Goal: Task Accomplishment & Management: Manage account settings

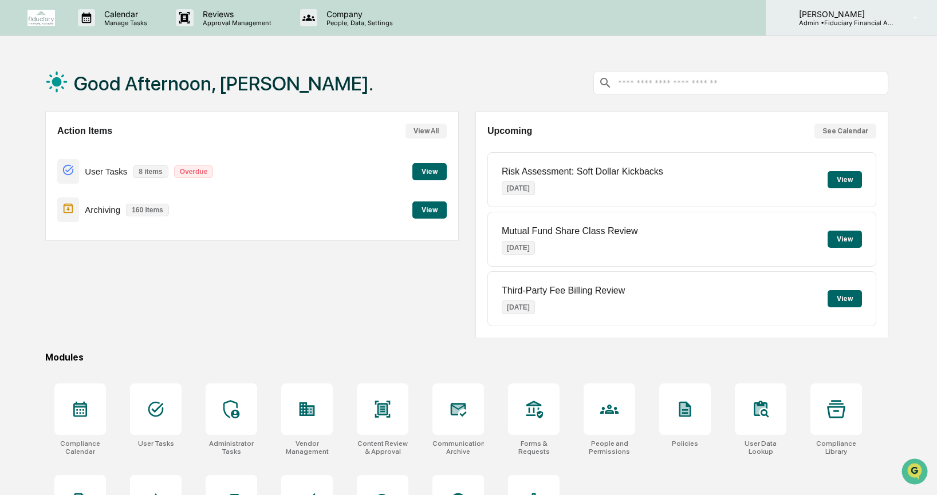
click at [878, 21] on p "Admin • Fiduciary Financial Advisors" at bounding box center [842, 23] width 106 height 8
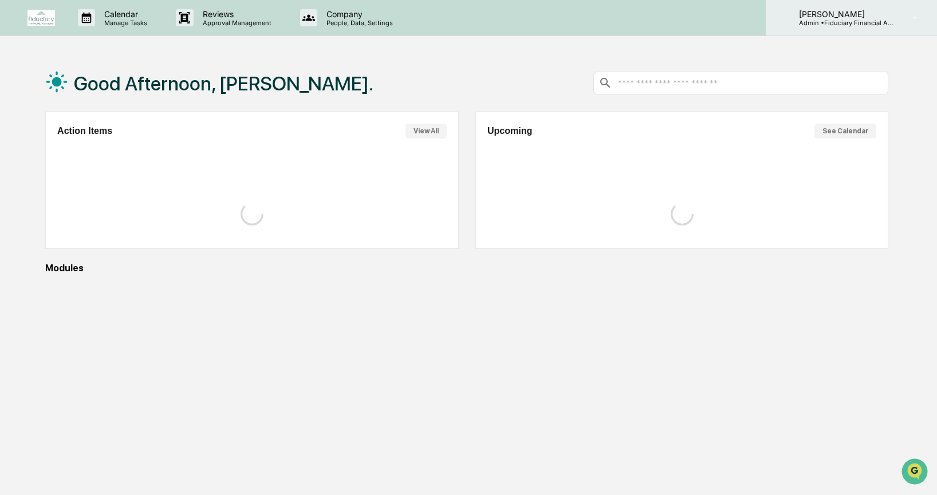
click at [869, 21] on p "Admin • Fiduciary Financial Advisors" at bounding box center [842, 23] width 106 height 8
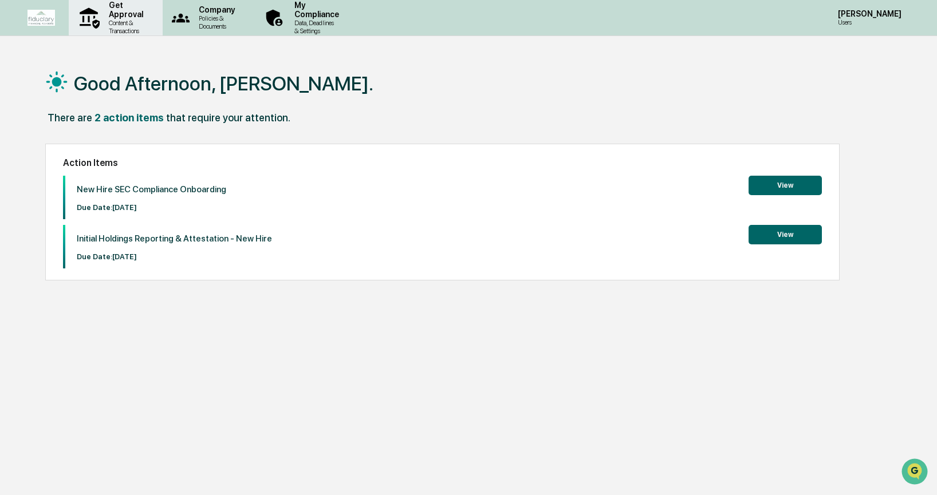
click at [141, 26] on p "Content & Transactions" at bounding box center [124, 27] width 49 height 16
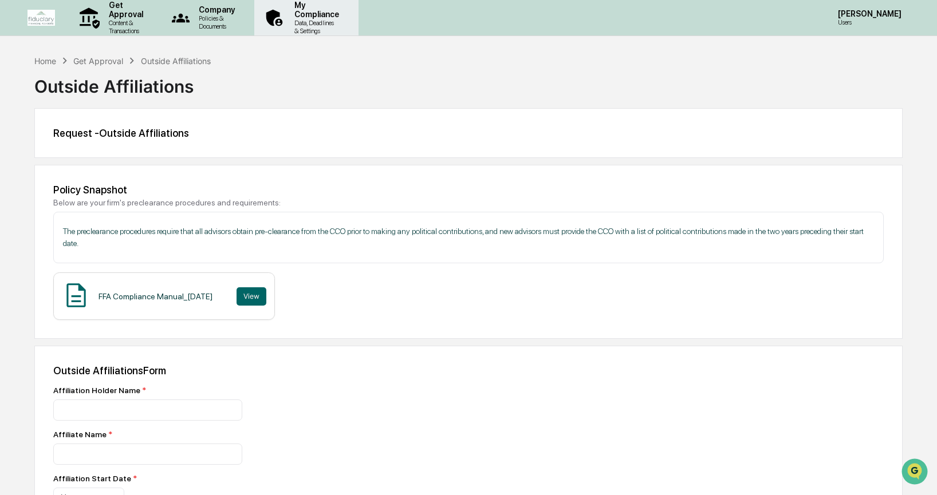
click at [345, 25] on p "Data, Deadlines & Settings" at bounding box center [315, 27] width 60 height 16
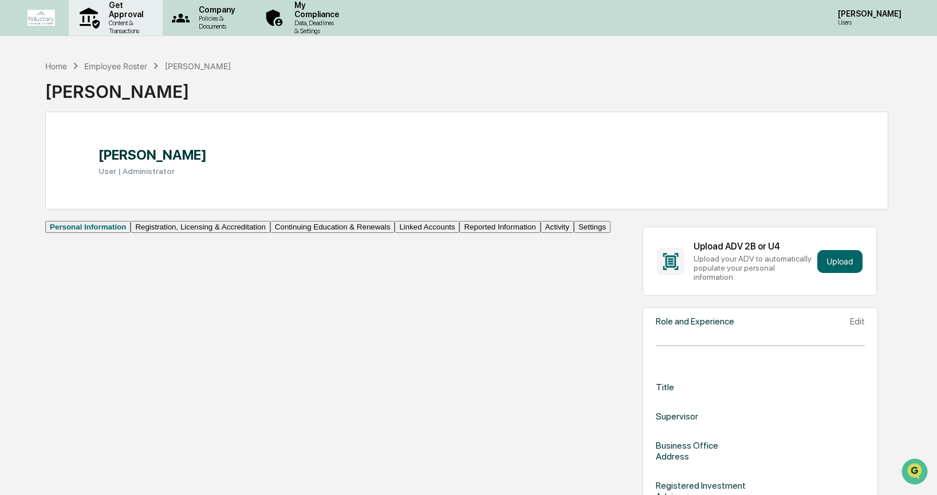
click at [125, 23] on p "Content & Transactions" at bounding box center [124, 27] width 49 height 16
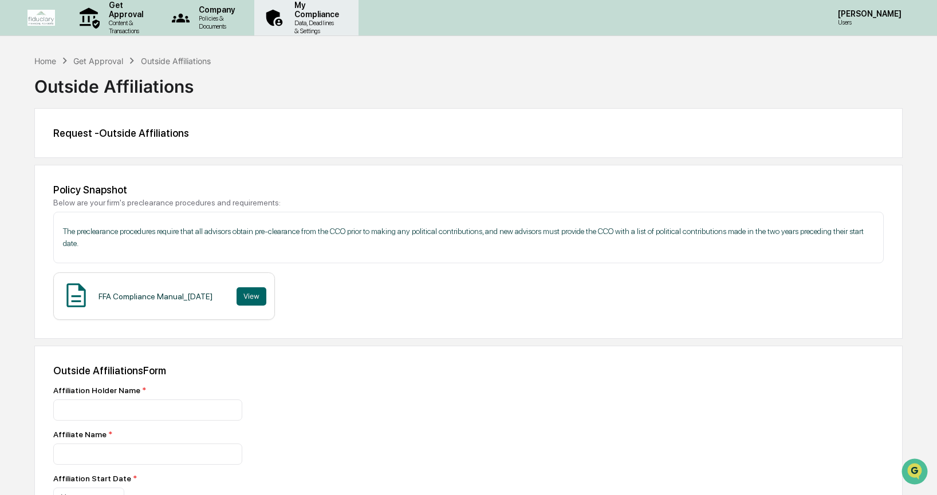
click at [352, 29] on div "My Compliance Data, Deadlines & Settings" at bounding box center [305, 17] width 93 height 35
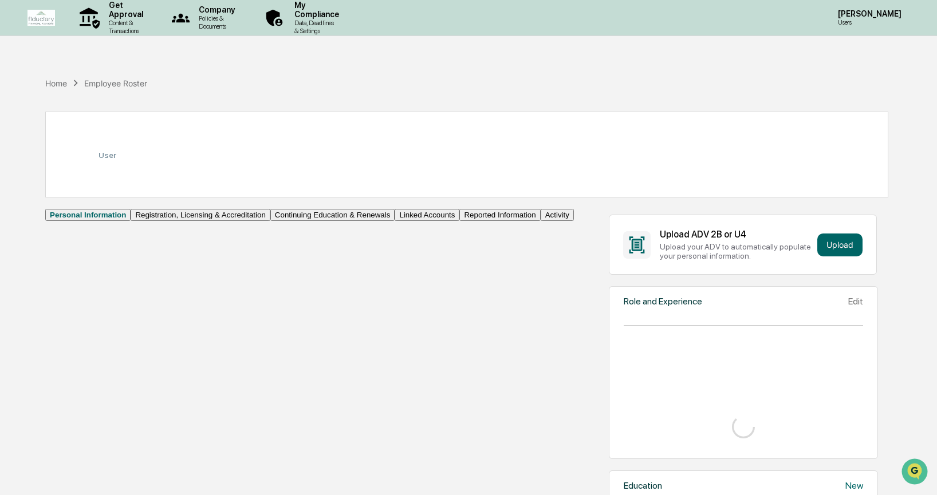
click at [394, 221] on button "Linked Accounts" at bounding box center [426, 215] width 65 height 12
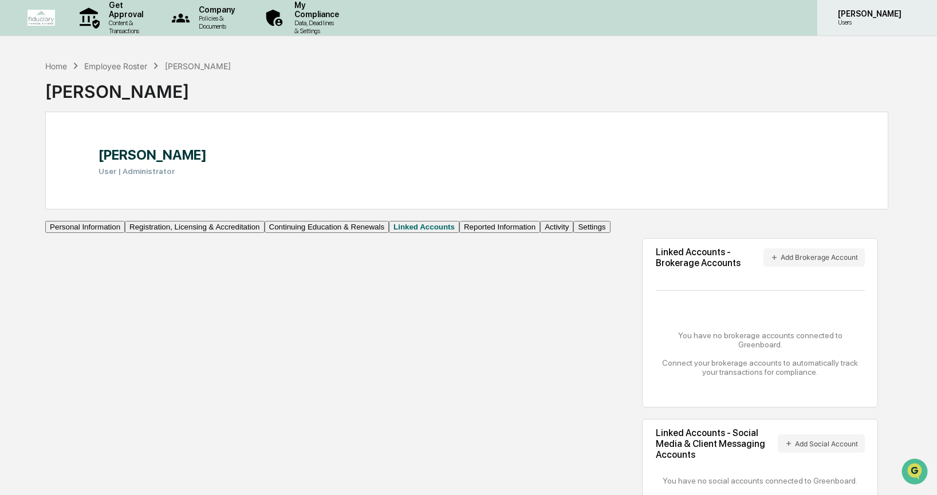
click at [864, 15] on p "[PERSON_NAME]" at bounding box center [867, 13] width 78 height 9
